Goal: Task Accomplishment & Management: Complete application form

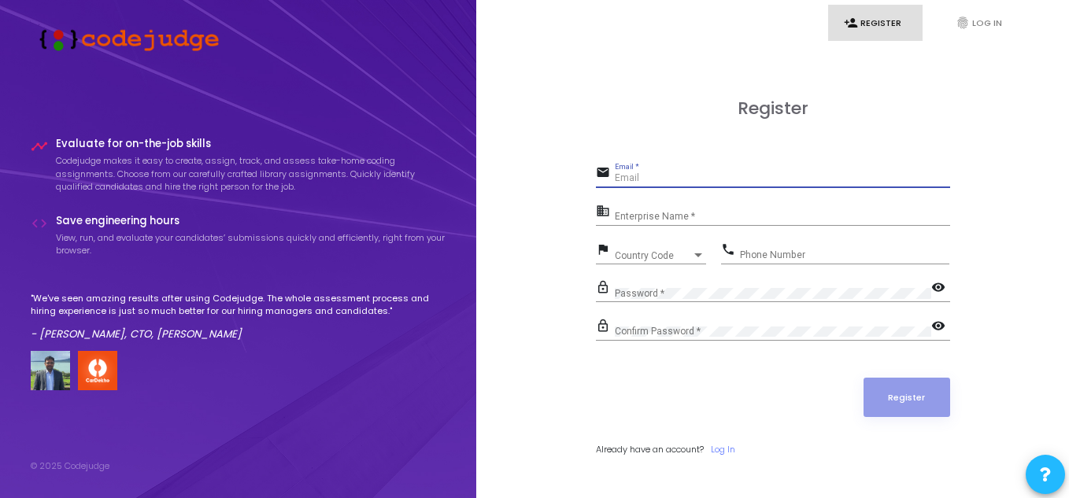
click at [663, 173] on input "Email *" at bounding box center [782, 178] width 335 height 11
type input "[EMAIL_ADDRESS][DOMAIN_NAME]"
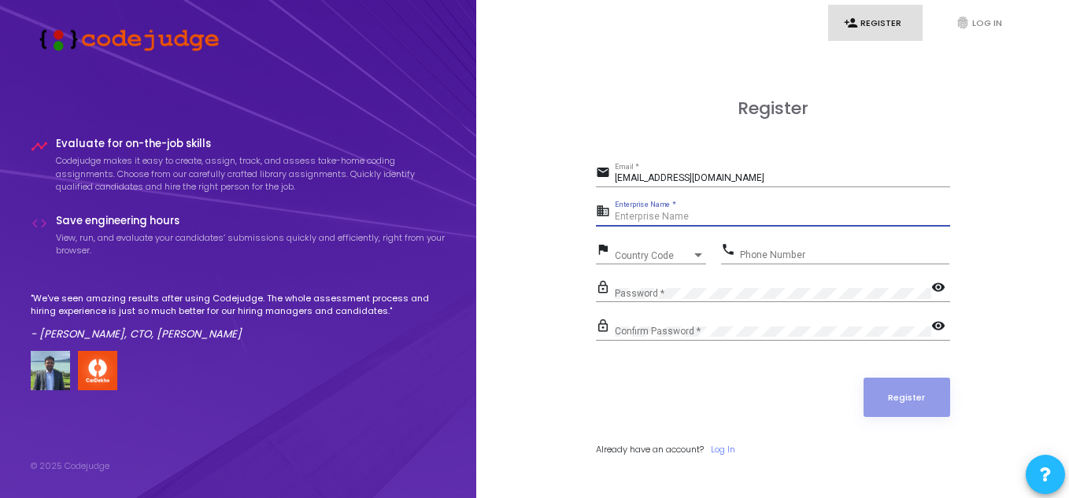
click at [666, 212] on input "Enterprise Name *" at bounding box center [782, 217] width 335 height 11
type input "[PERSON_NAME]"
click at [659, 259] on span "Country Code" at bounding box center [643, 255] width 56 height 10
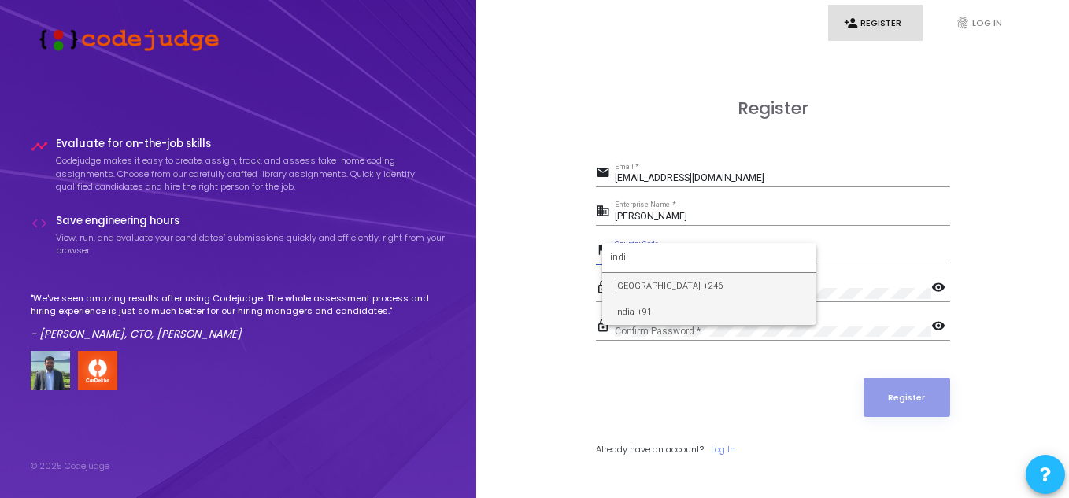
type input "indi"
click at [655, 309] on span "India +91" at bounding box center [709, 312] width 189 height 26
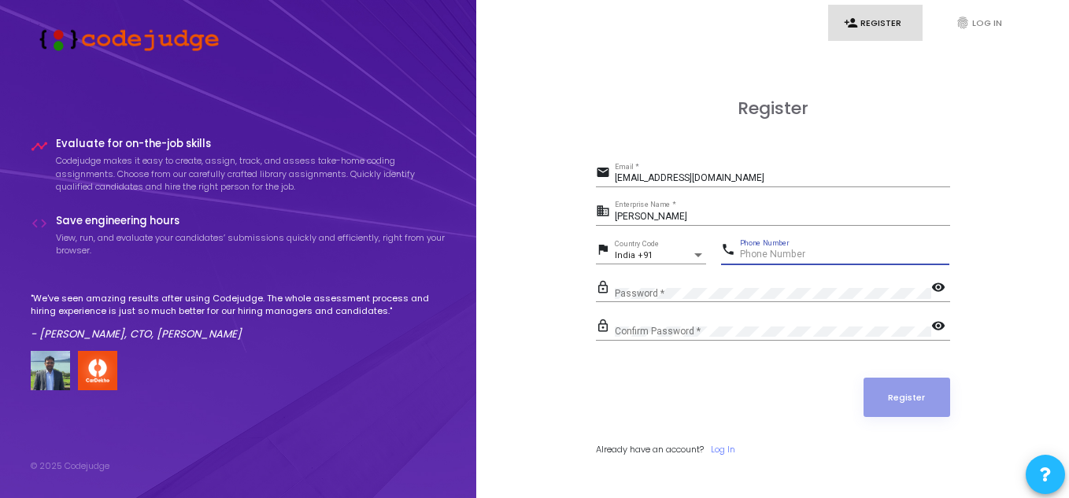
click at [795, 254] on input "Phone Number" at bounding box center [844, 254] width 209 height 11
type input "9798043761"
click at [940, 293] on mat-icon "visibility" at bounding box center [940, 288] width 19 height 19
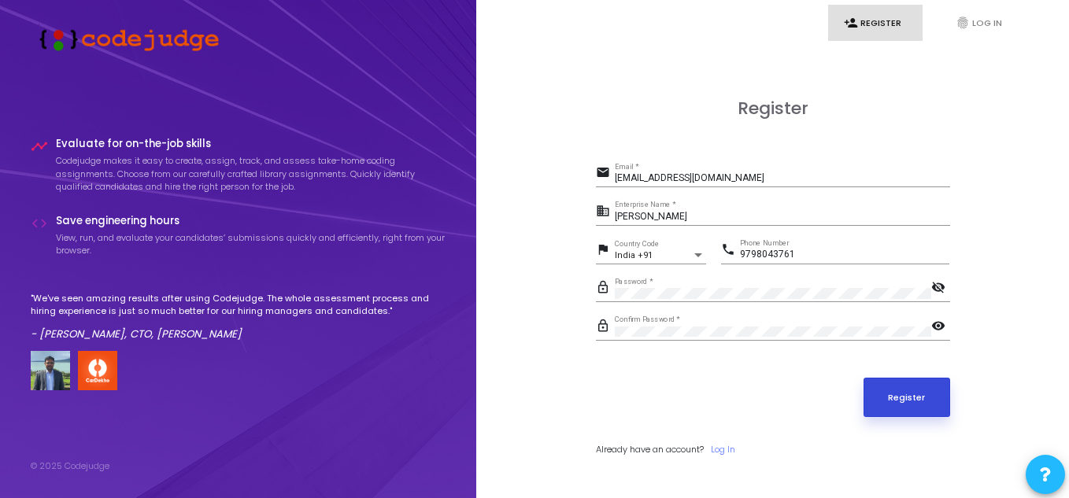
click at [913, 406] on button "Register" at bounding box center [906, 397] width 87 height 39
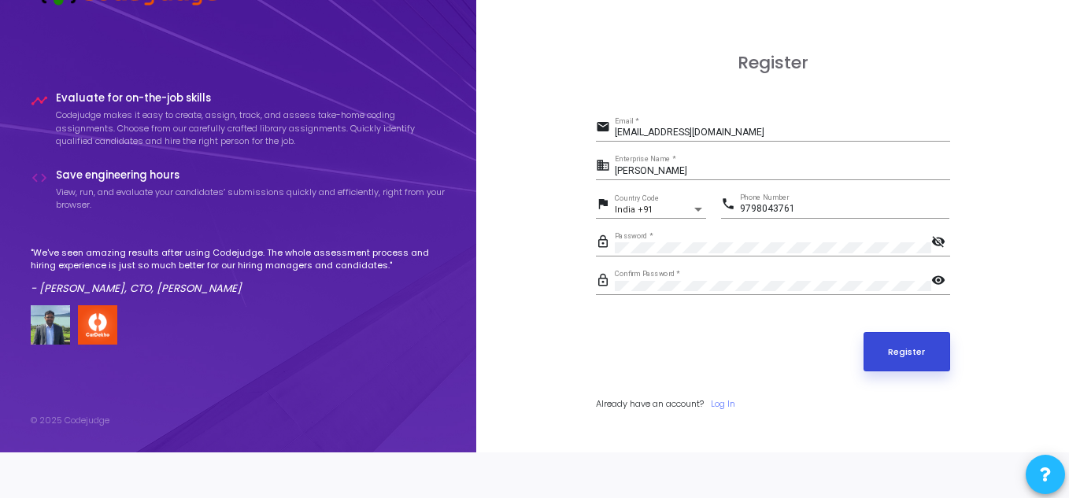
click at [912, 352] on button "Register" at bounding box center [906, 351] width 87 height 39
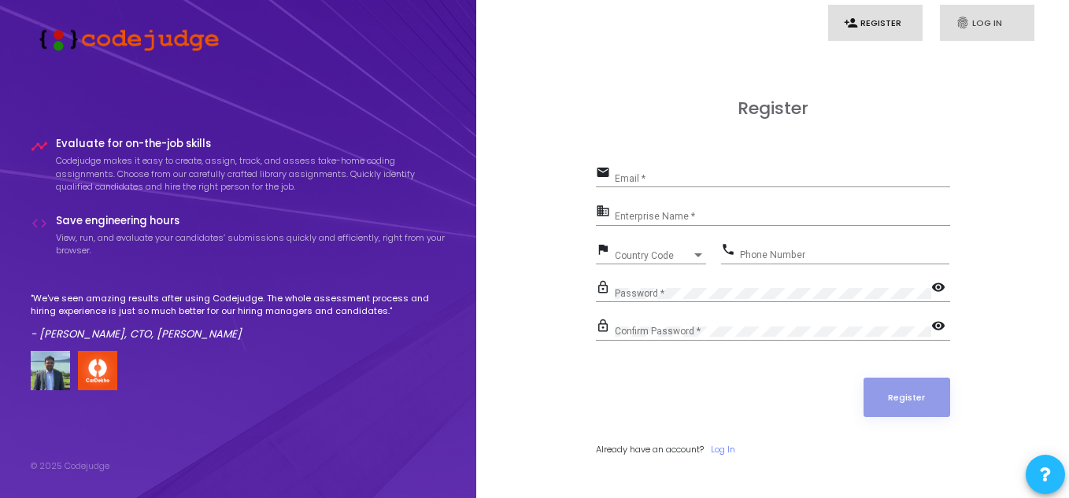
click at [980, 29] on link "fingerprint Log In" at bounding box center [987, 23] width 94 height 37
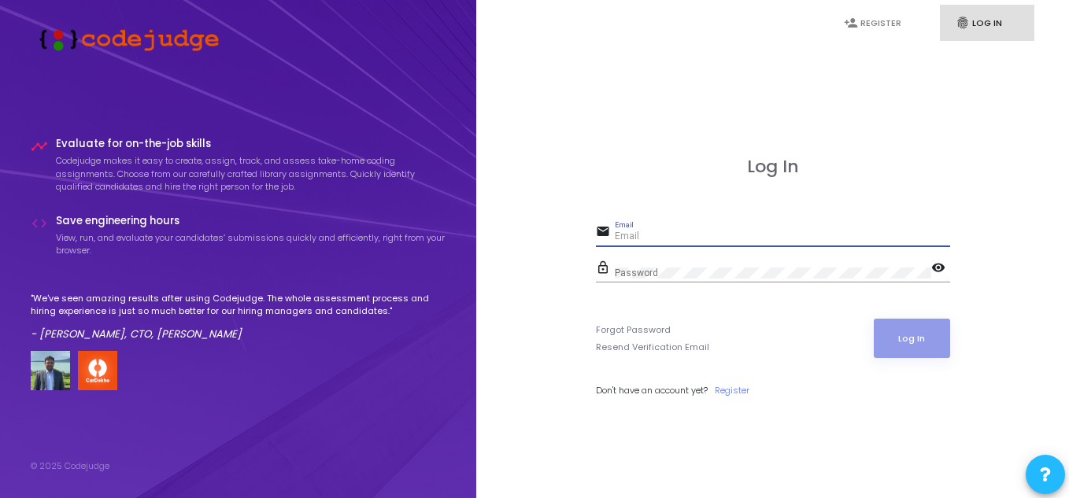
click at [722, 233] on input "Email" at bounding box center [782, 236] width 335 height 11
